Goal: Task Accomplishment & Management: Complete application form

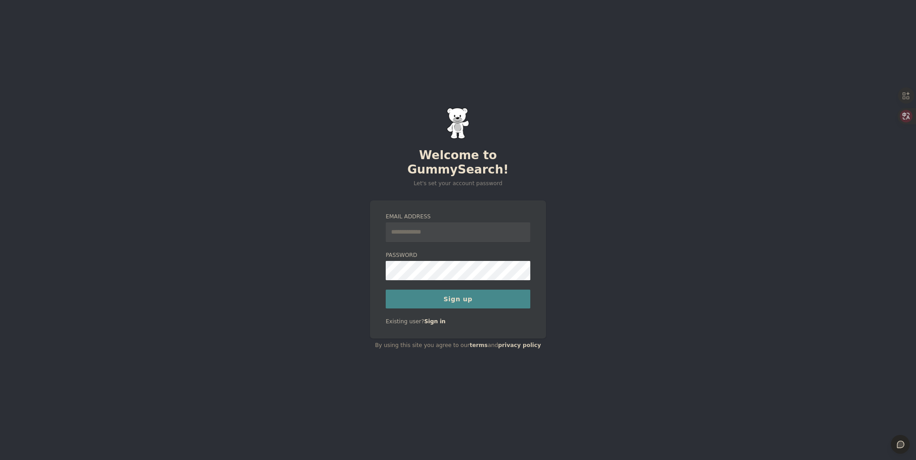
click at [449, 229] on input "Email Address" at bounding box center [458, 233] width 145 height 20
type input "**********"
click at [443, 290] on button "Sign up" at bounding box center [458, 299] width 145 height 19
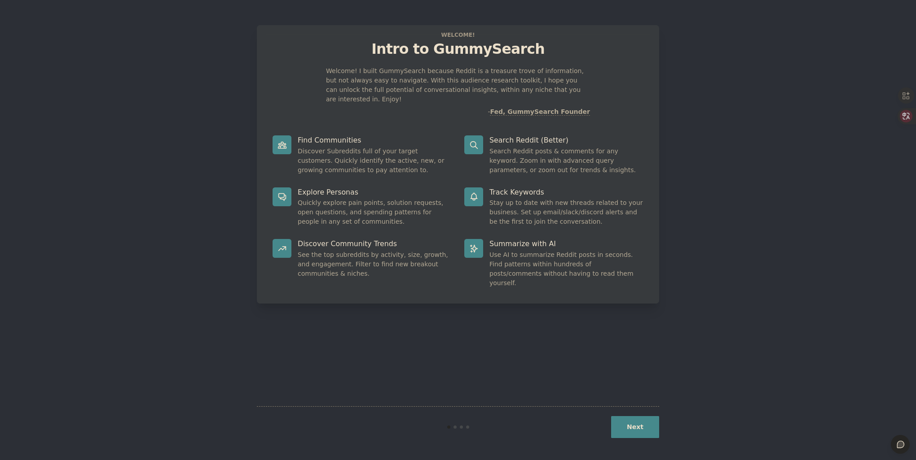
click at [640, 428] on button "Next" at bounding box center [635, 427] width 48 height 22
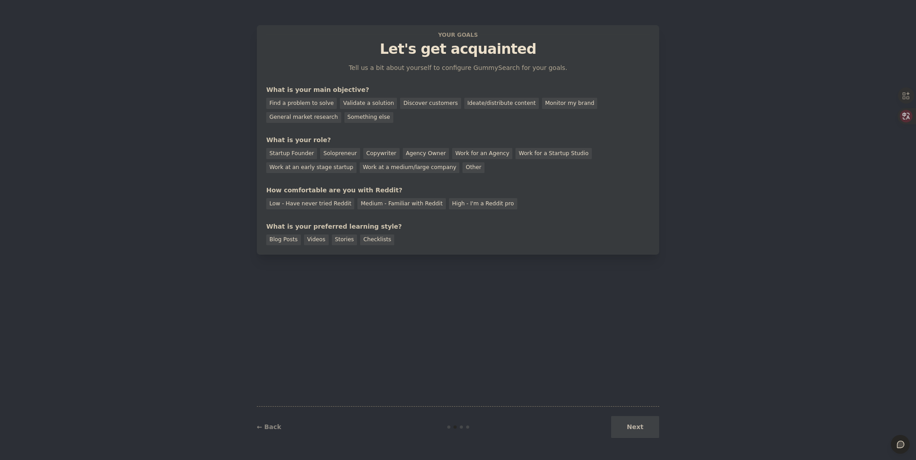
click at [641, 428] on div "Next" at bounding box center [592, 427] width 134 height 22
click at [301, 155] on div "Startup Founder" at bounding box center [291, 153] width 51 height 11
click at [315, 102] on div "Find a problem to solve" at bounding box center [301, 103] width 70 height 11
click at [377, 202] on div "Medium - Familiar with Reddit" at bounding box center [401, 203] width 88 height 11
click at [457, 204] on div "High - I'm a Reddit pro" at bounding box center [483, 203] width 68 height 11
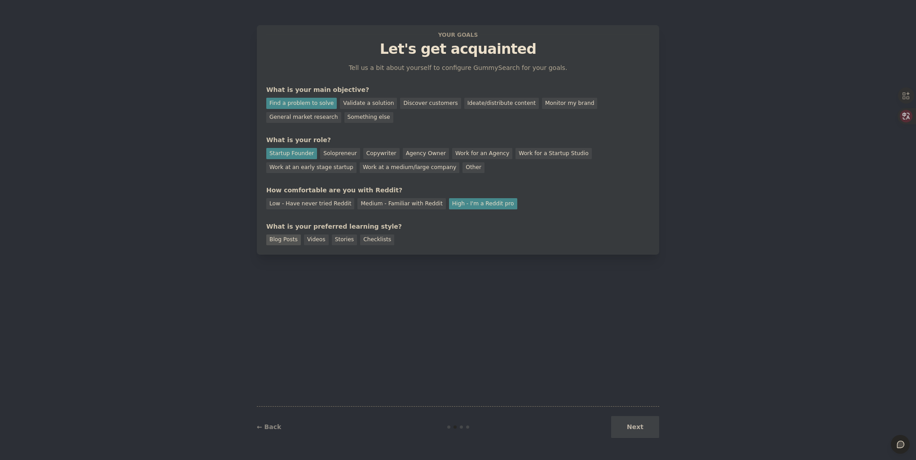
click at [287, 239] on div "Blog Posts" at bounding box center [283, 240] width 35 height 11
click at [341, 241] on div "Stories" at bounding box center [344, 240] width 25 height 11
click at [263, 242] on div "Your goals Let's get acquainted Tell us a bit about yourself to configure Gummy…" at bounding box center [458, 140] width 402 height 230
click at [273, 240] on div "Blog Posts" at bounding box center [283, 240] width 35 height 11
click at [639, 426] on button "Next" at bounding box center [635, 427] width 48 height 22
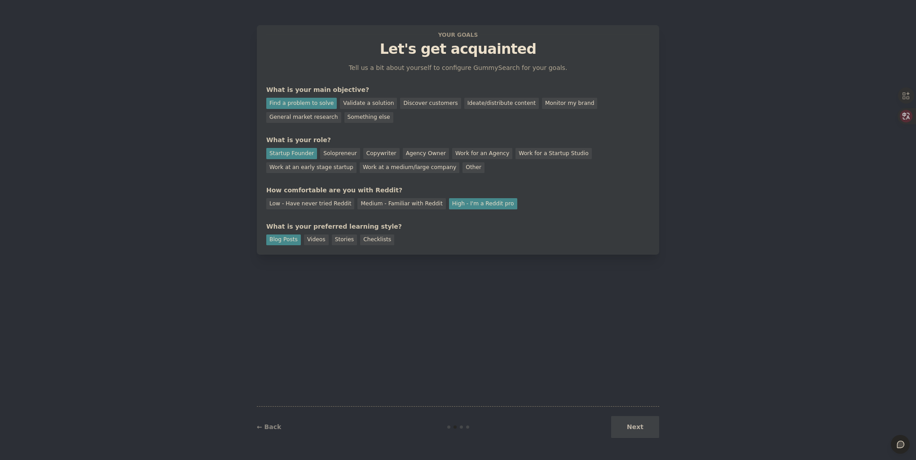
click at [643, 433] on div "Next" at bounding box center [592, 427] width 134 height 22
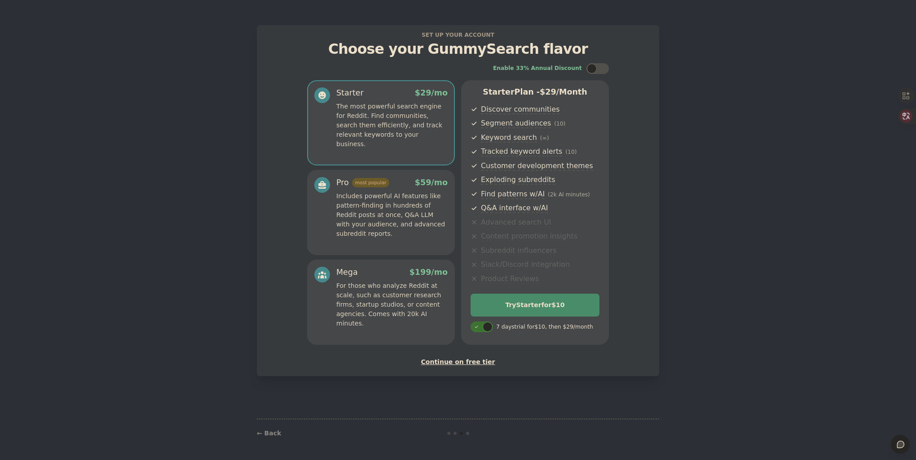
click at [482, 331] on div at bounding box center [481, 327] width 22 height 11
click at [484, 327] on div at bounding box center [486, 327] width 4 height 4
checkbox input "true"
click at [478, 364] on div "Continue on free tier" at bounding box center [457, 362] width 383 height 9
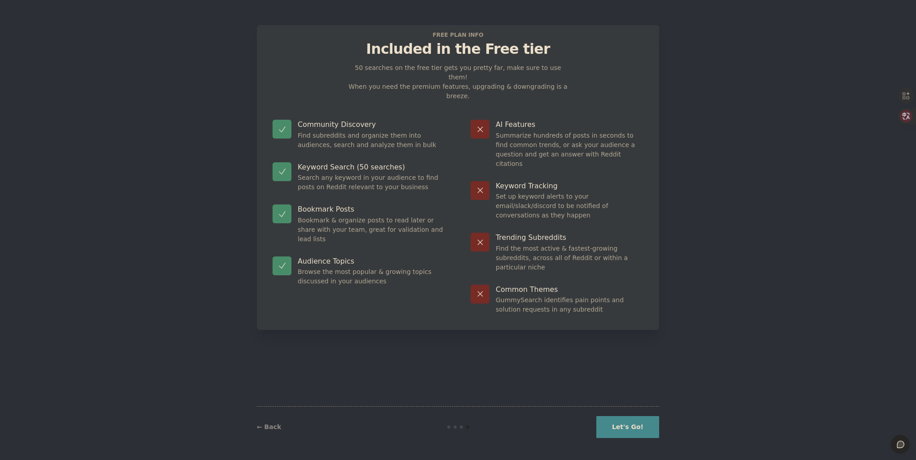
click at [639, 422] on button "Let's Go!" at bounding box center [627, 427] width 63 height 22
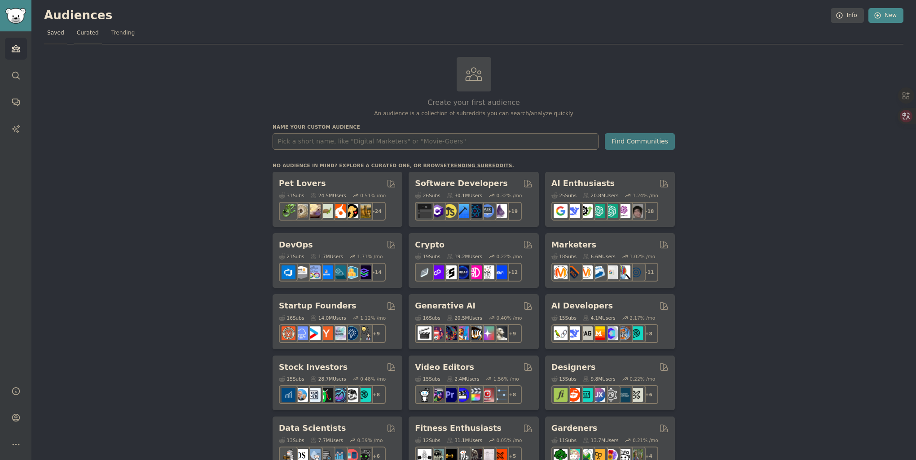
click at [88, 32] on span "Curated" at bounding box center [88, 33] width 22 height 8
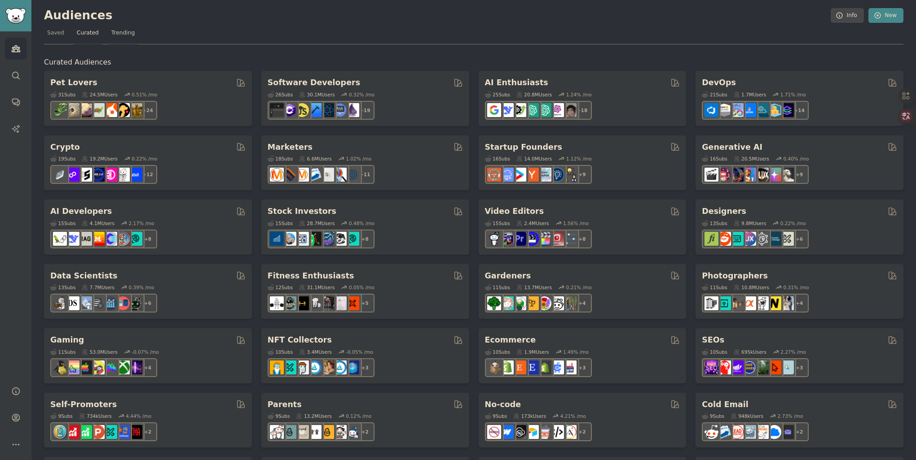
click at [126, 33] on span "Trending" at bounding box center [122, 33] width 23 height 8
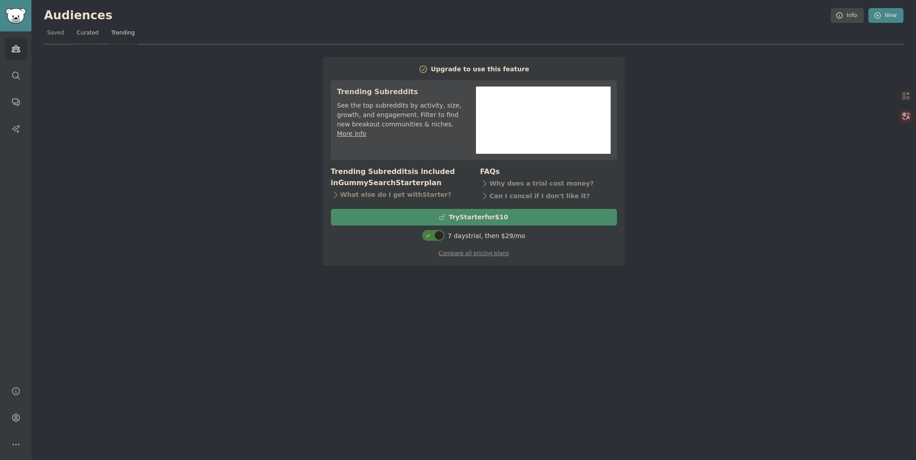
click at [89, 33] on span "Curated" at bounding box center [88, 33] width 22 height 8
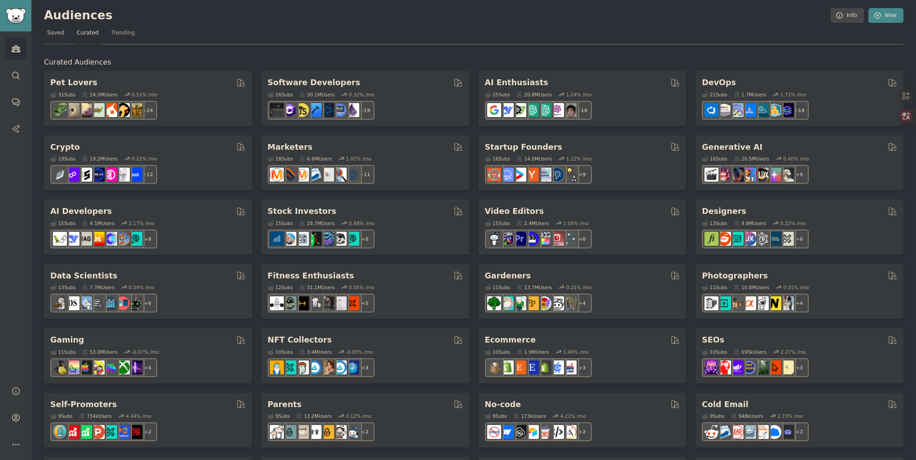
click at [56, 29] on span "Saved" at bounding box center [55, 33] width 17 height 8
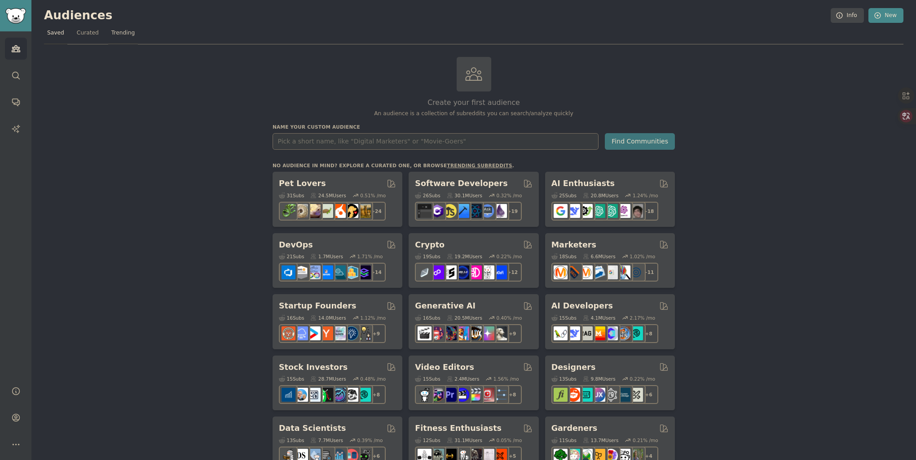
click at [114, 40] on link "Trending" at bounding box center [123, 35] width 30 height 18
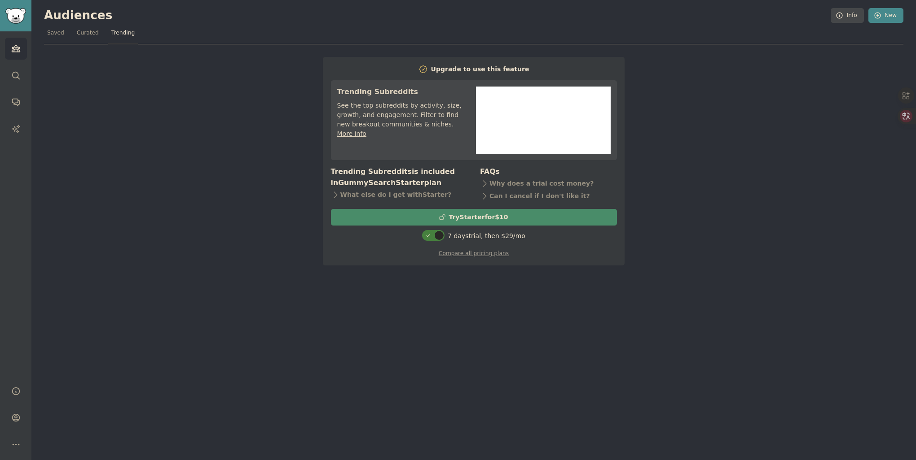
click at [135, 110] on div "Upgrade to use this feature Trending Subreddits See the top subreddits by activ…" at bounding box center [473, 155] width 859 height 222
